Goal: Information Seeking & Learning: Learn about a topic

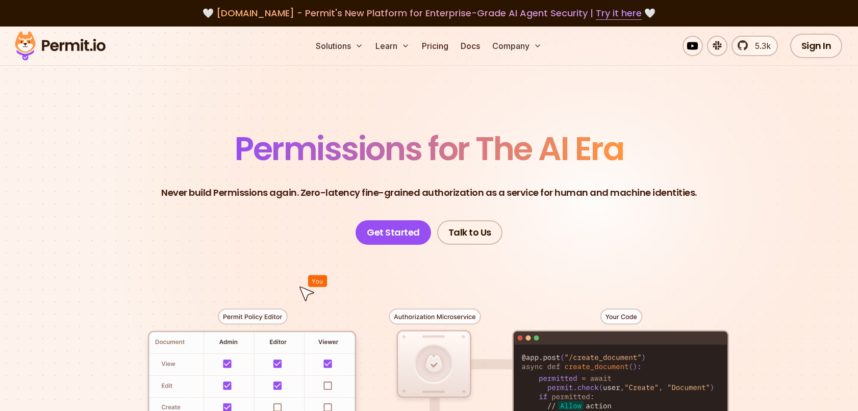
click at [82, 41] on img at bounding box center [60, 46] width 100 height 35
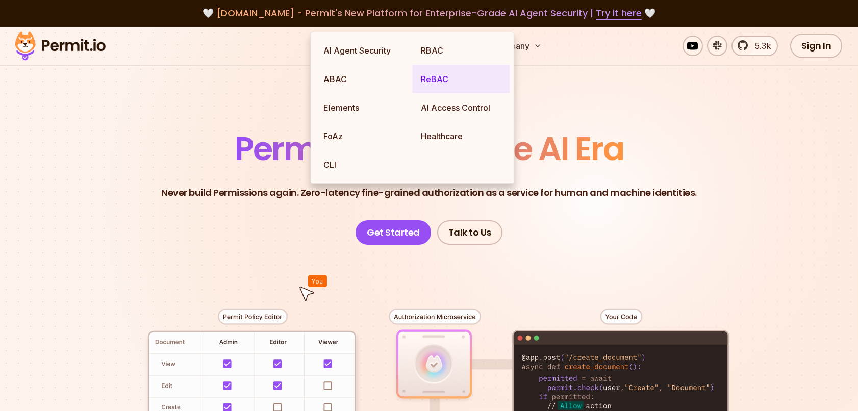
click at [442, 80] on link "ReBAC" at bounding box center [461, 79] width 97 height 29
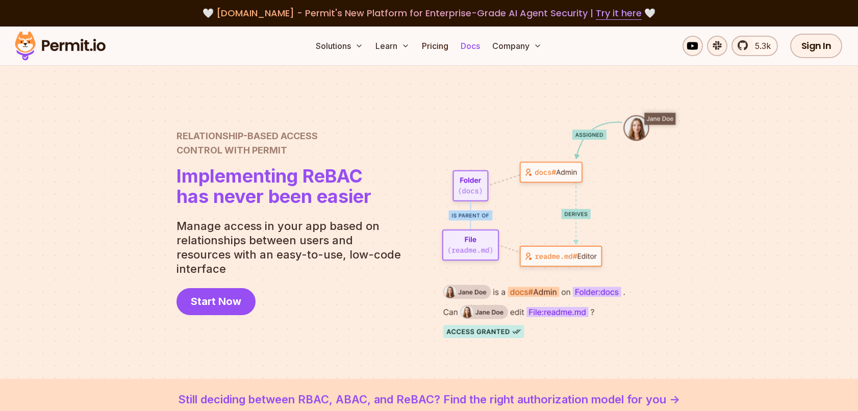
click at [467, 47] on link "Docs" at bounding box center [471, 46] width 28 height 20
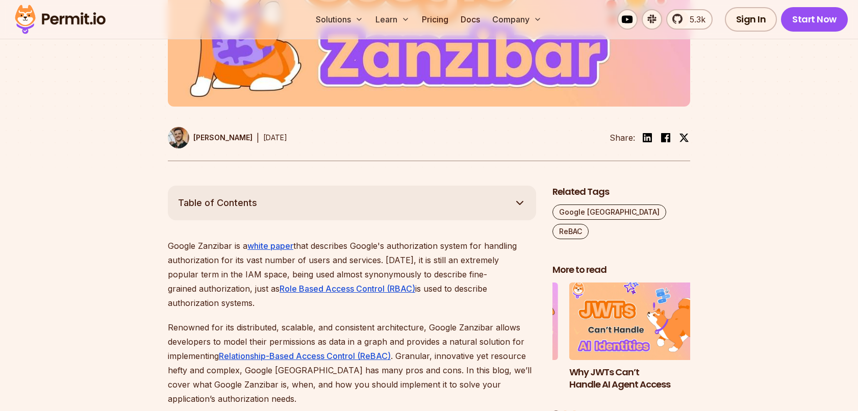
scroll to position [381, 0]
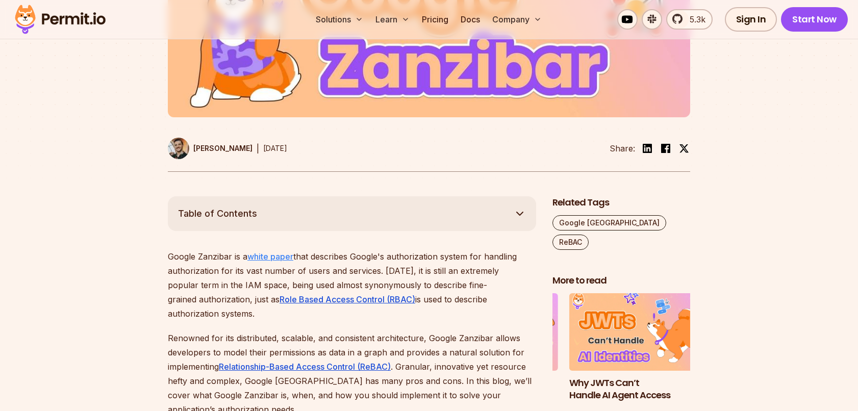
click at [288, 258] on link "white paper" at bounding box center [271, 257] width 46 height 10
